Goal: Task Accomplishment & Management: Manage account settings

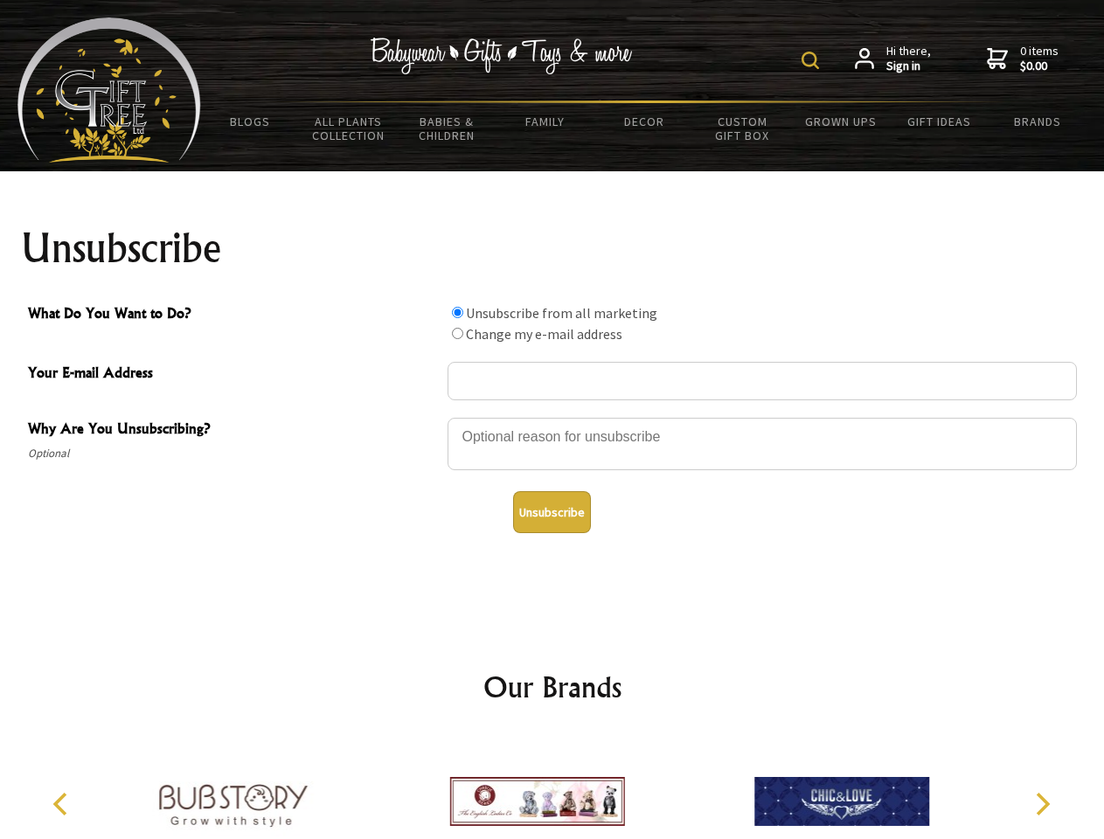
click at [813, 60] on img at bounding box center [810, 60] width 17 height 17
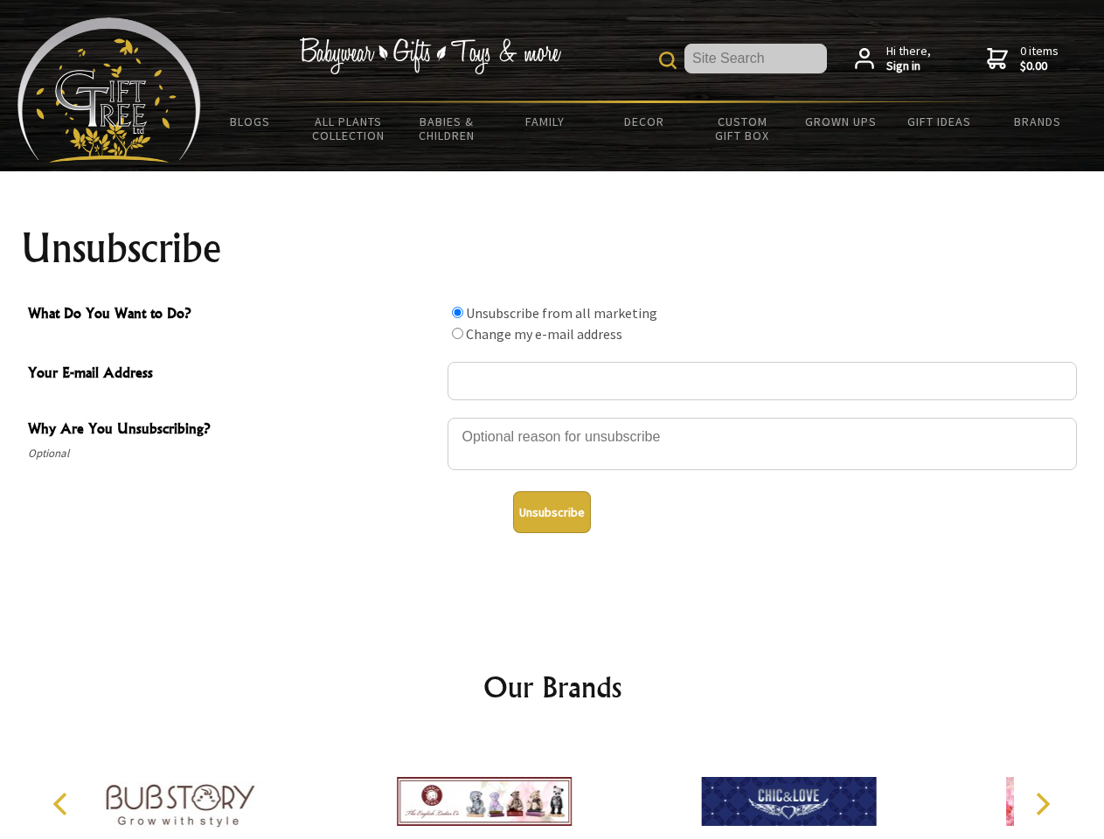
click at [553, 417] on div at bounding box center [763, 446] width 630 height 61
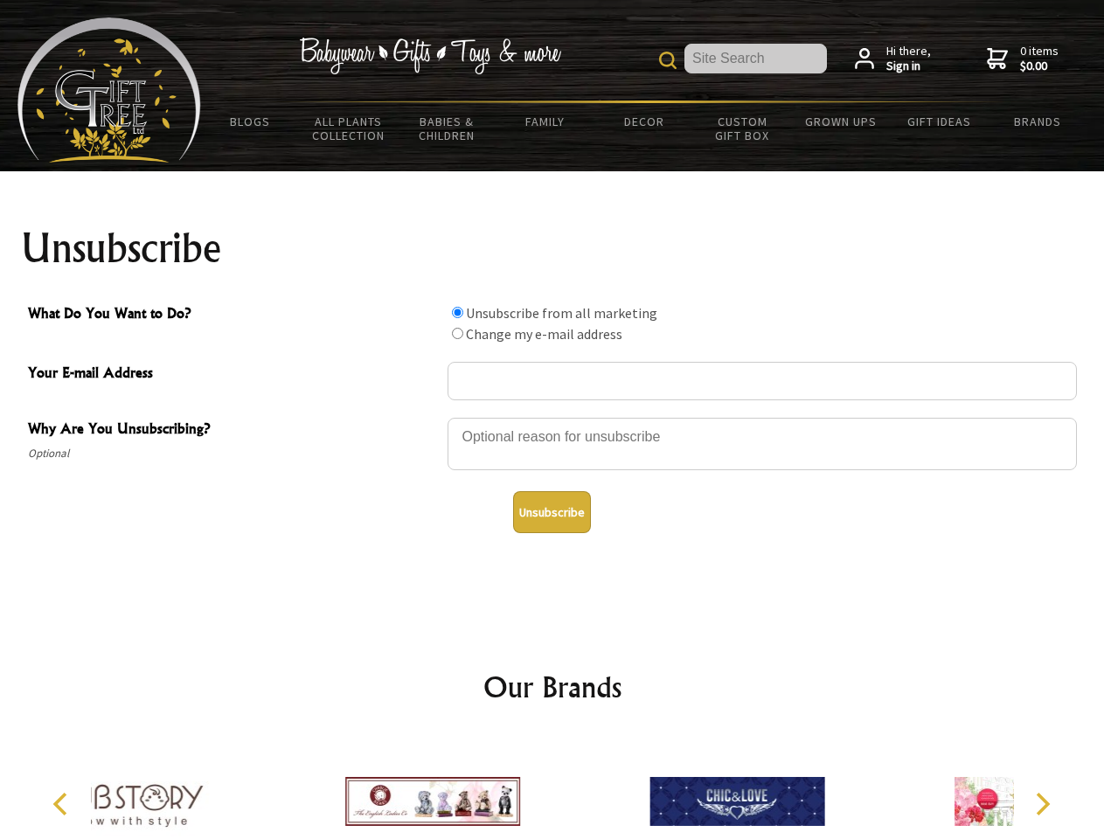
click at [457, 312] on input "What Do You Want to Do?" at bounding box center [457, 312] width 11 height 11
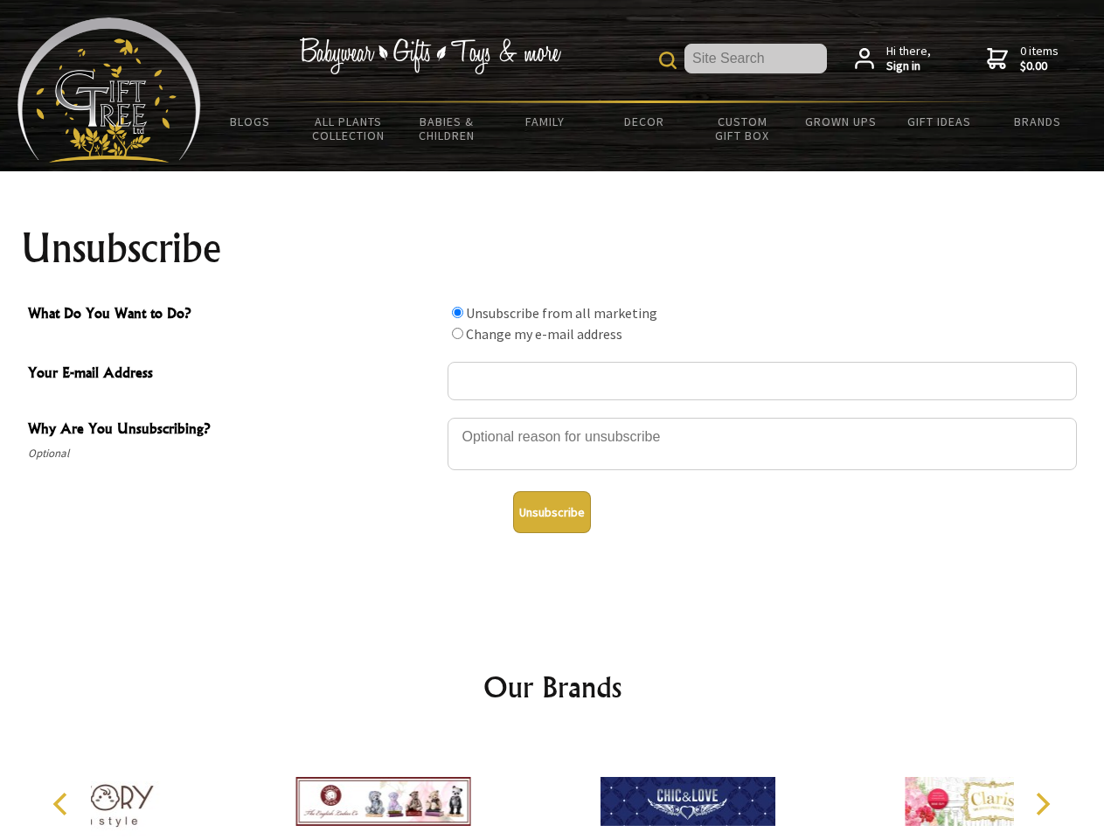
click at [457, 333] on input "What Do You Want to Do?" at bounding box center [457, 333] width 11 height 11
radio input "true"
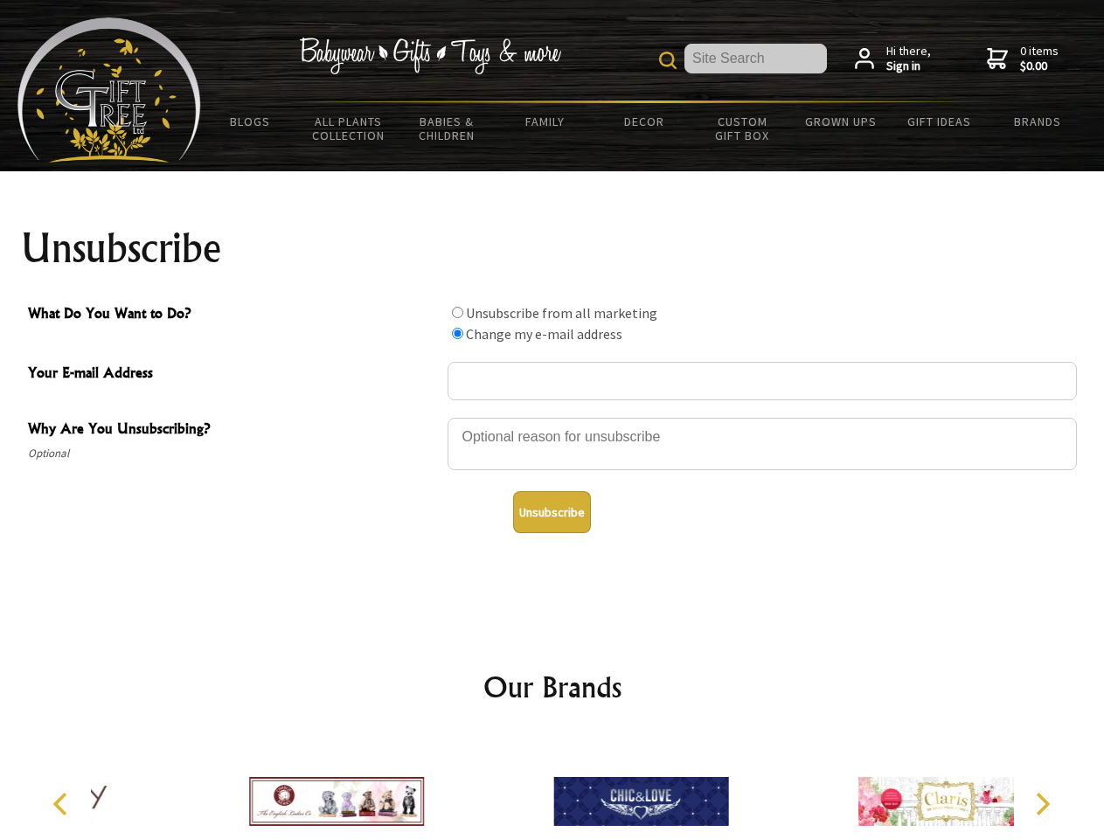
click at [552, 512] on button "Unsubscribe" at bounding box center [552, 512] width 78 height 42
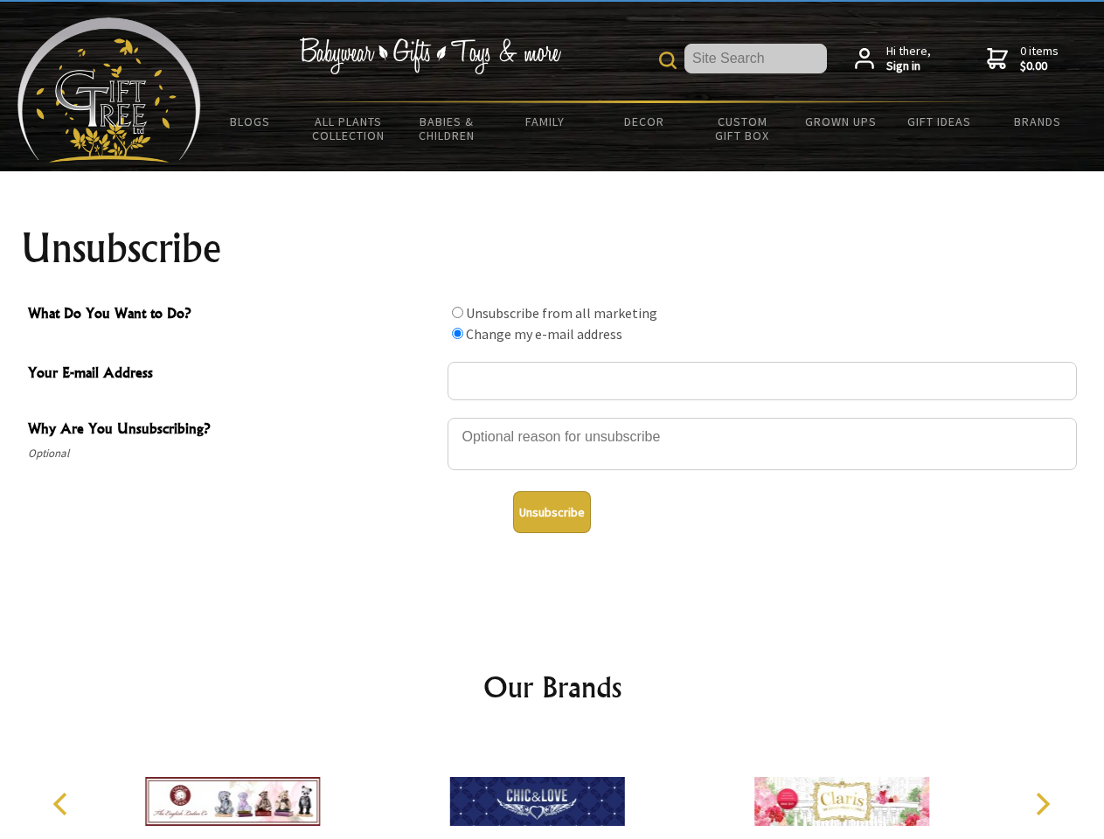
click at [63, 804] on icon "Previous" at bounding box center [62, 804] width 23 height 23
click at [1042, 804] on icon "Next" at bounding box center [1041, 804] width 23 height 23
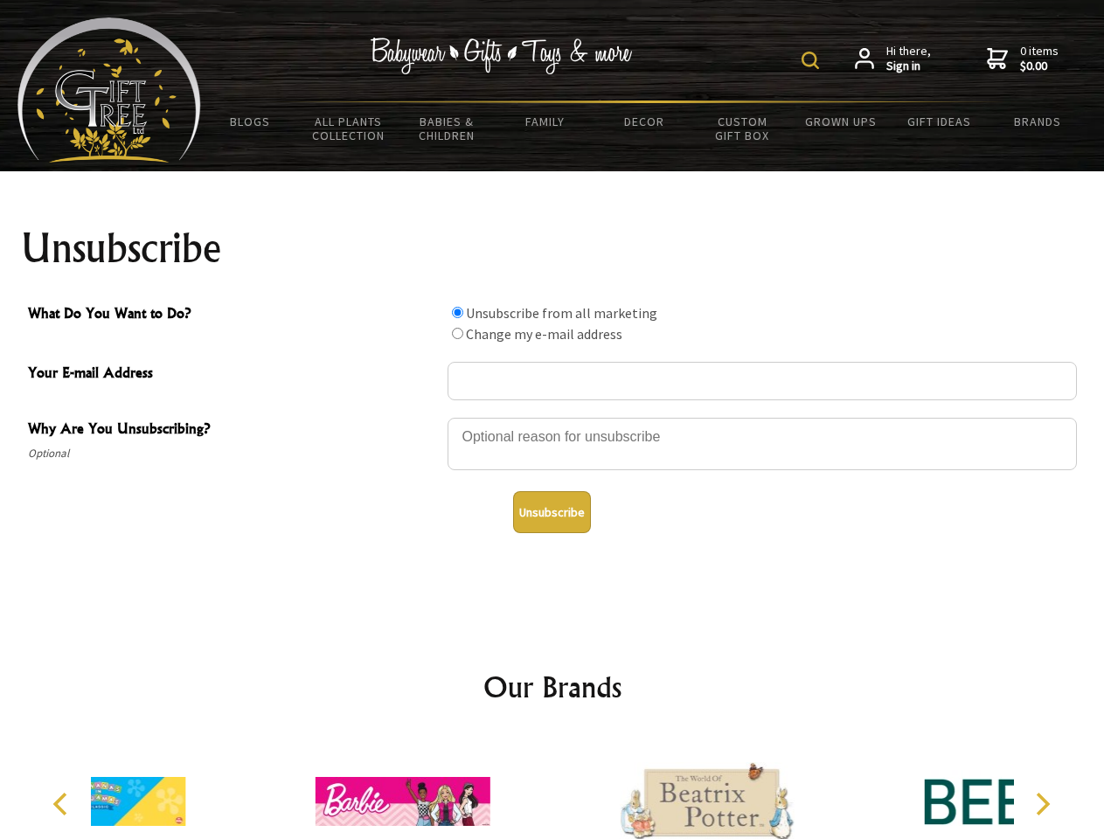
click at [813, 60] on img at bounding box center [810, 60] width 17 height 17
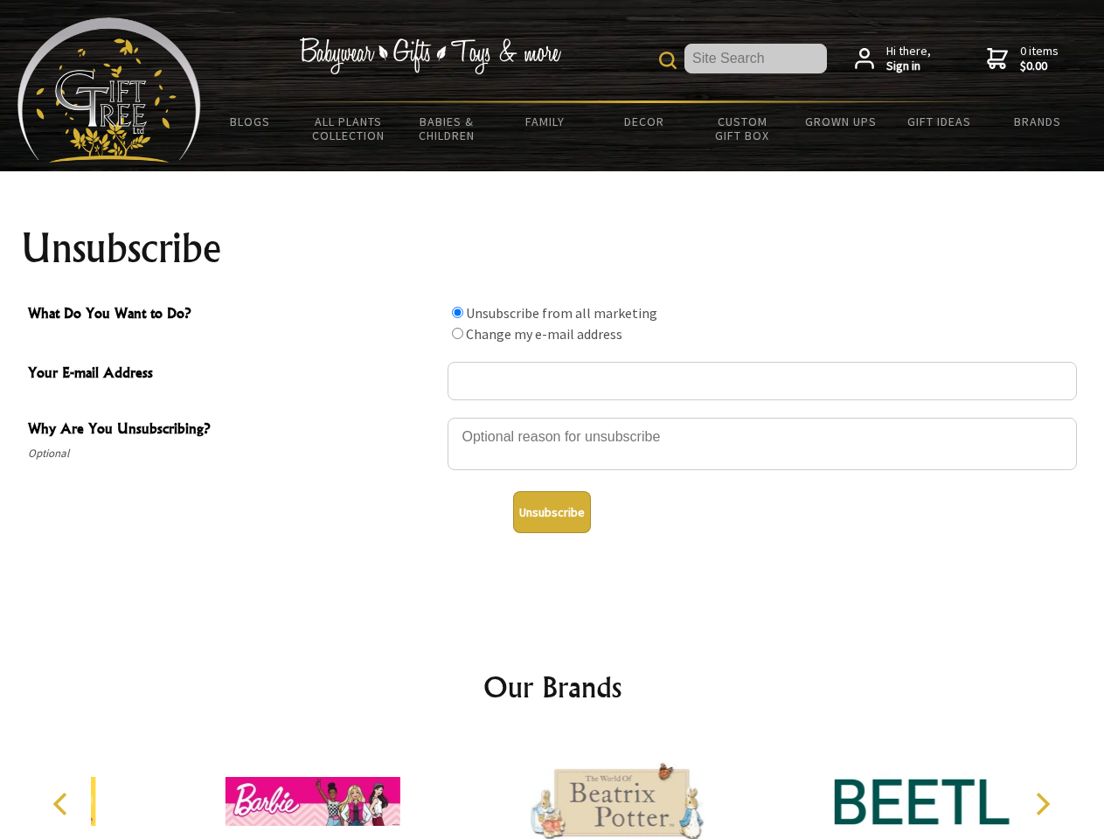
click at [553, 417] on div at bounding box center [763, 446] width 630 height 61
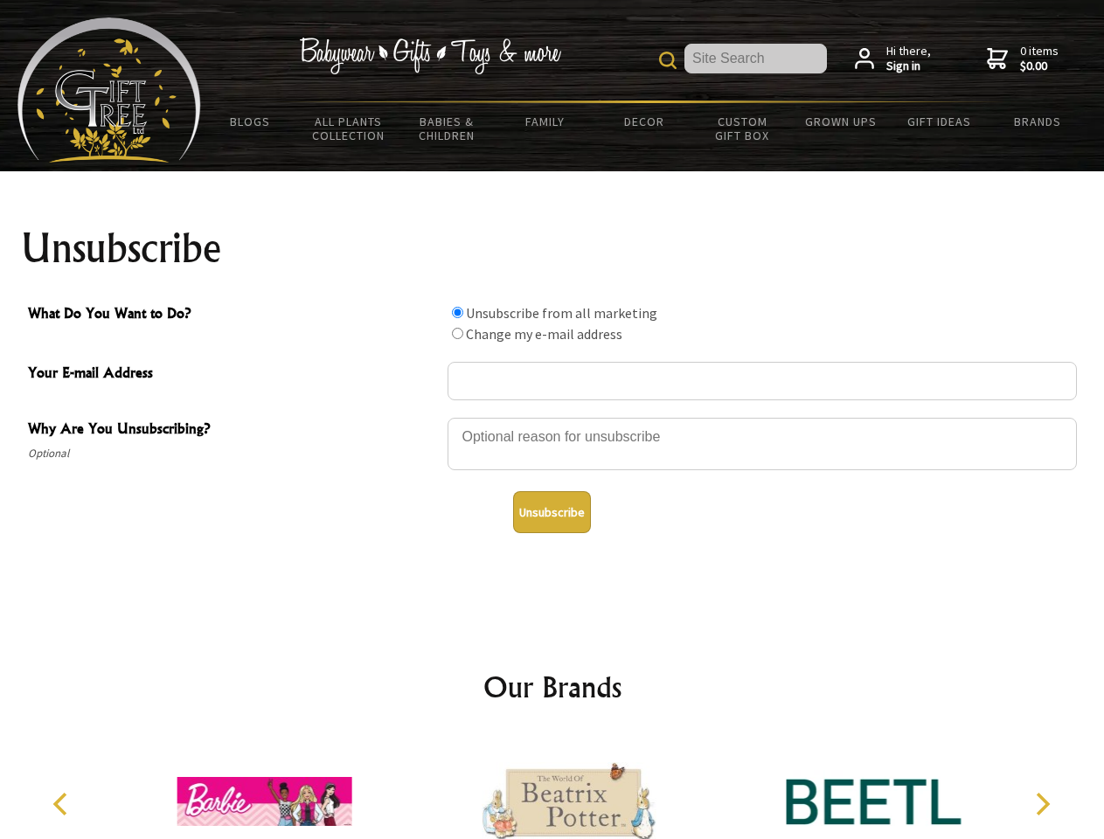
click at [457, 312] on input "What Do You Want to Do?" at bounding box center [457, 312] width 11 height 11
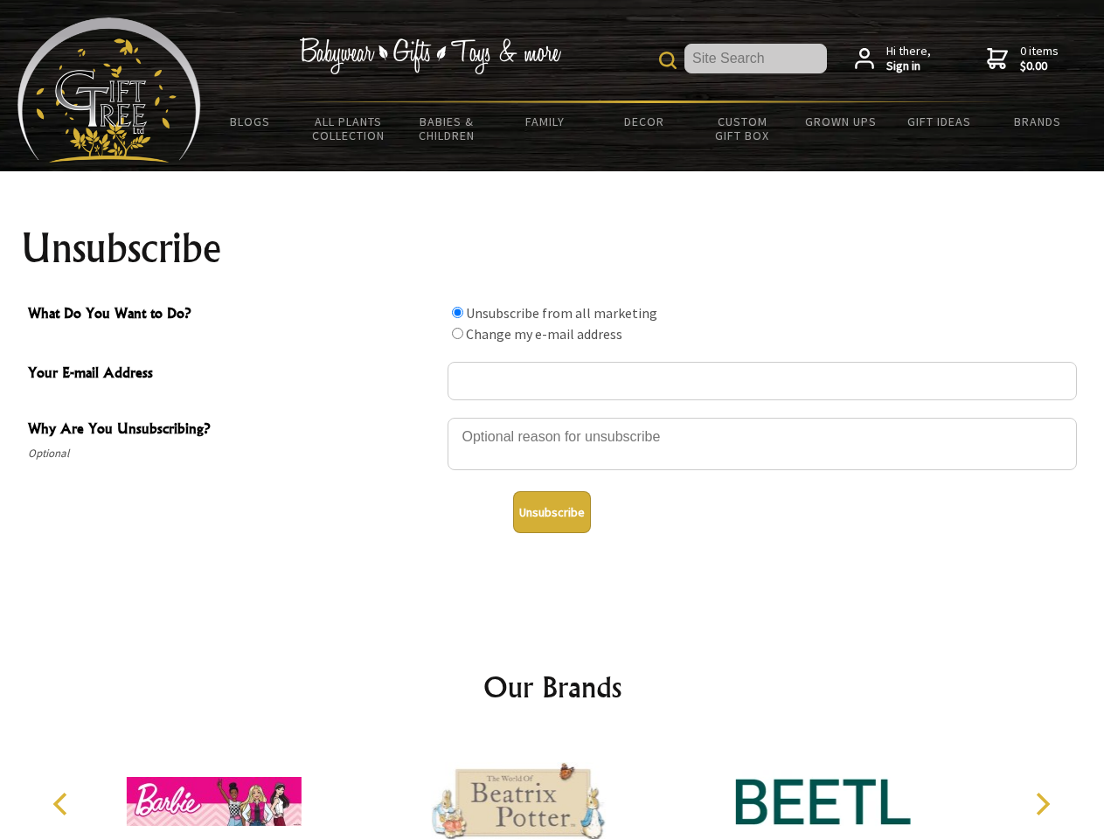
click at [457, 333] on input "What Do You Want to Do?" at bounding box center [457, 333] width 11 height 11
radio input "true"
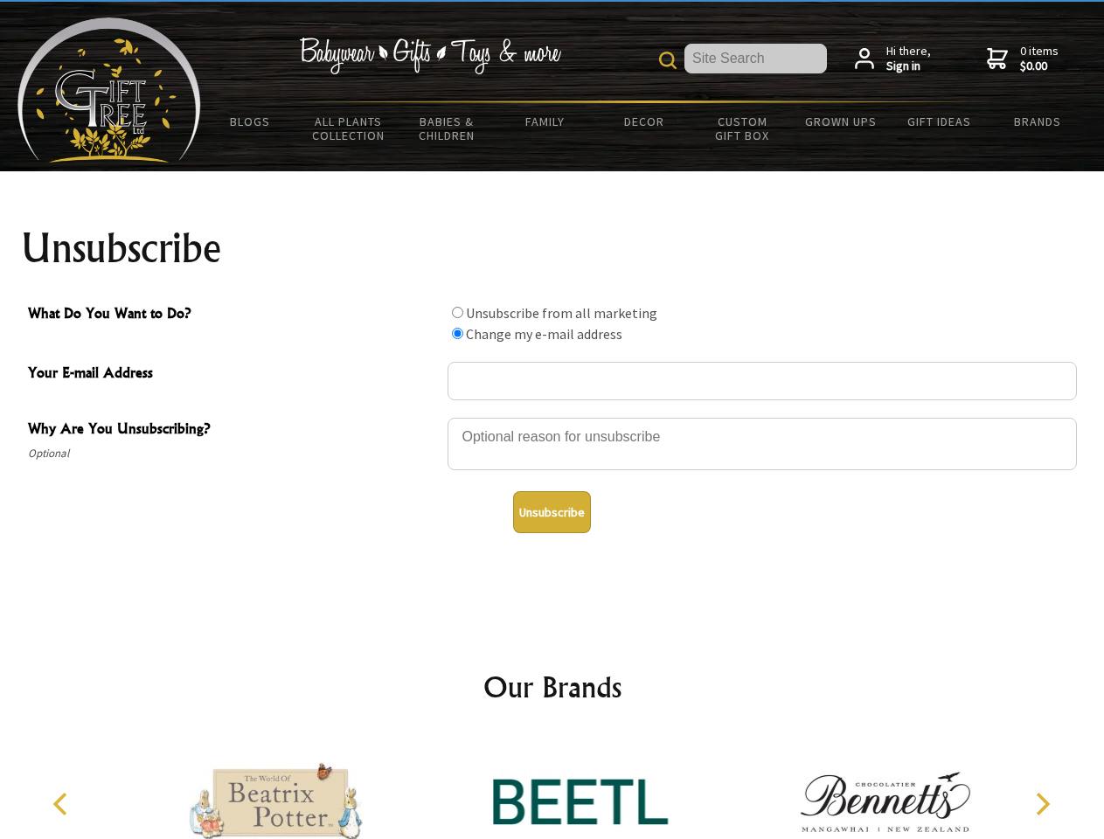
click at [552, 512] on button "Unsubscribe" at bounding box center [552, 512] width 78 height 42
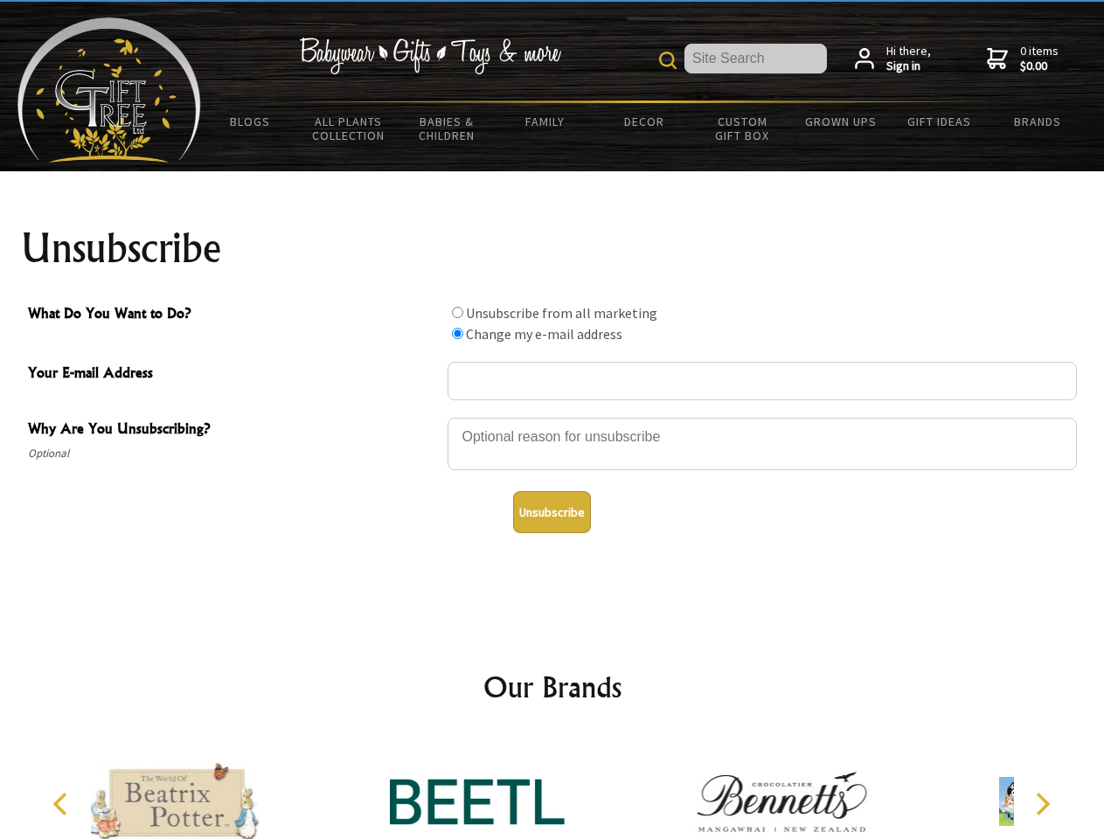
click at [553, 788] on img at bounding box center [477, 801] width 175 height 131
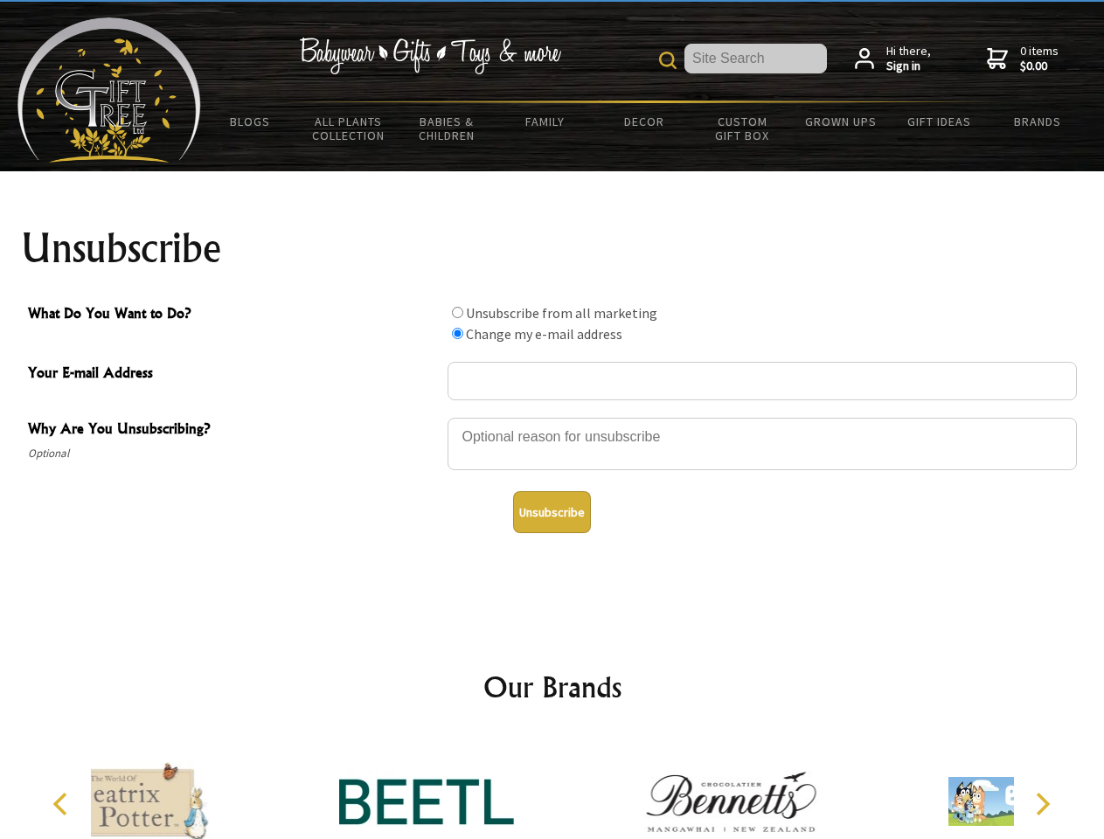
click at [63, 804] on icon "Previous" at bounding box center [62, 804] width 23 height 23
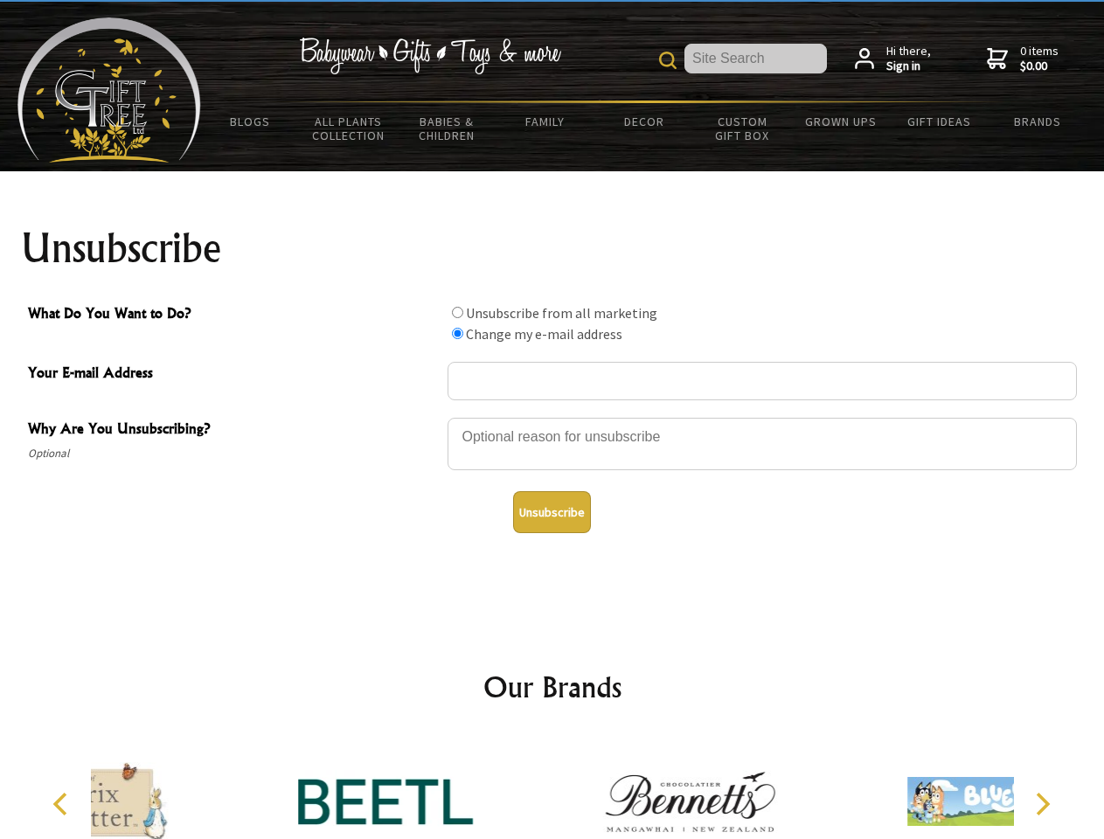
click at [1042, 804] on icon "Next" at bounding box center [1041, 804] width 23 height 23
